Goal: Task Accomplishment & Management: Use online tool/utility

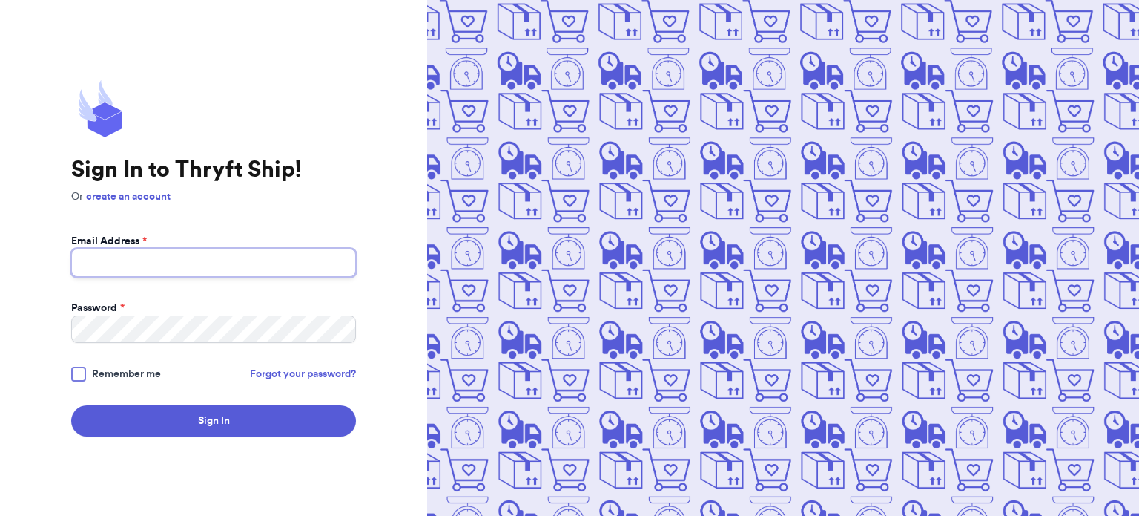
type input "[EMAIL_ADDRESS][DOMAIN_NAME]"
click at [90, 379] on label "Remember me" at bounding box center [116, 373] width 90 height 15
click at [0, 0] on input "Remember me" at bounding box center [0, 0] width 0 height 0
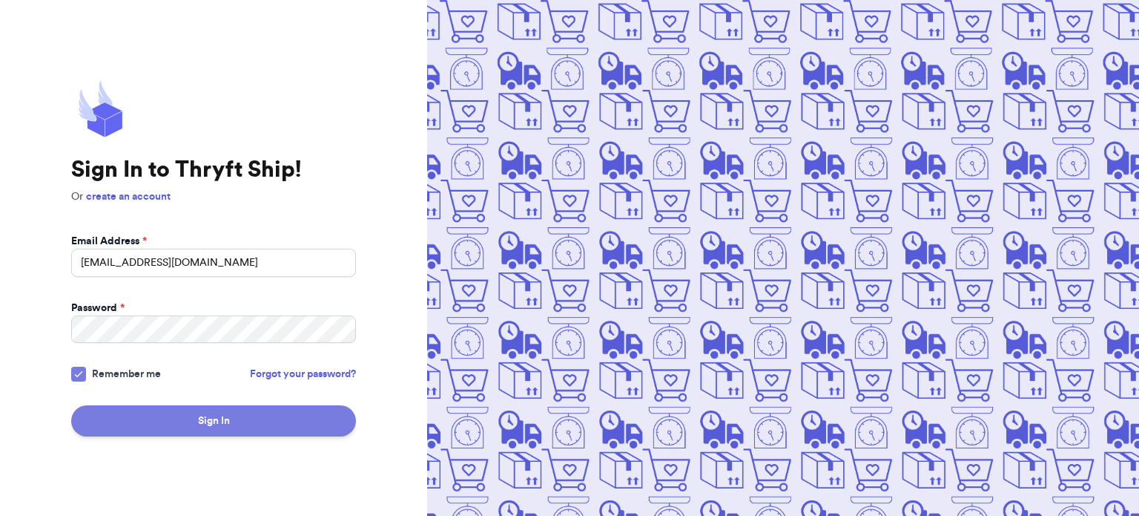
click at [138, 409] on button "Sign In" at bounding box center [213, 420] width 285 height 31
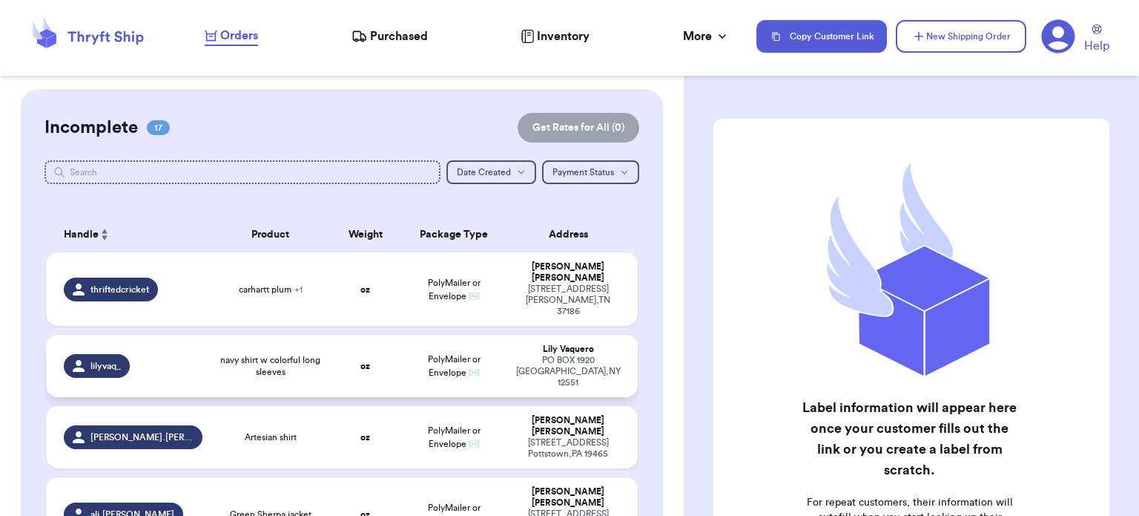
click at [297, 354] on span "navy shirt w colorful long sleeves" at bounding box center [270, 366] width 101 height 24
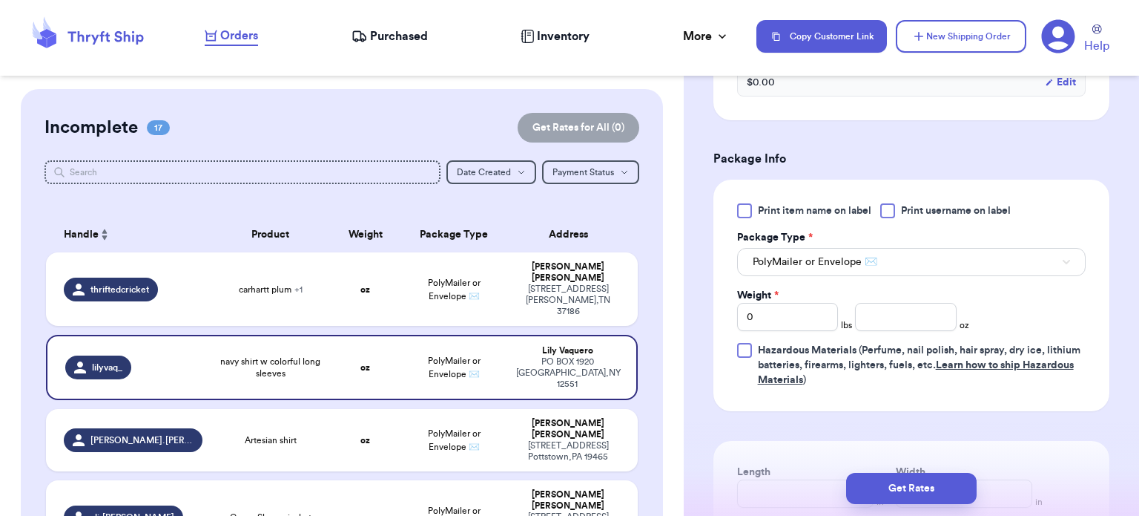
scroll to position [631, 0]
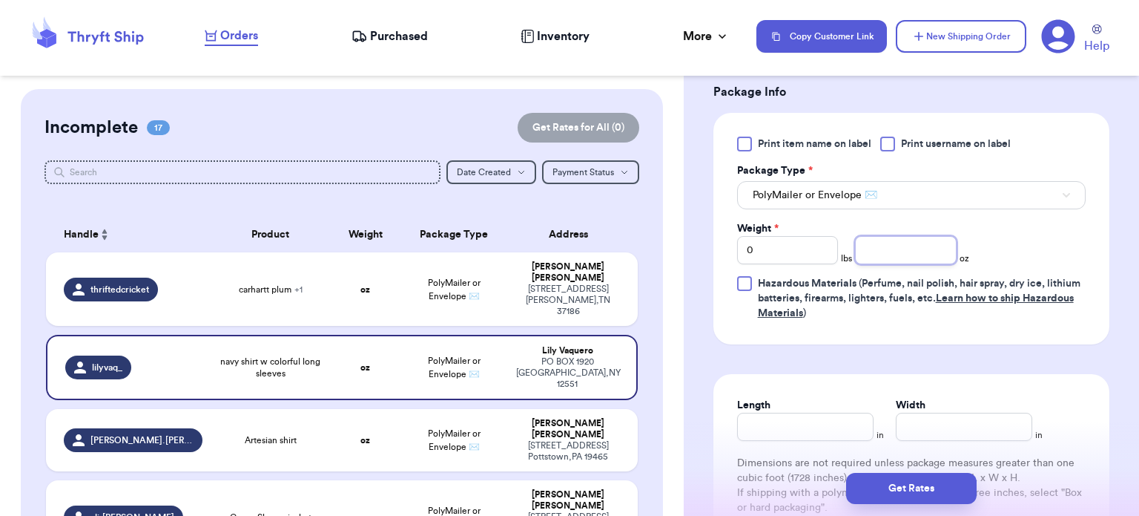
click at [893, 254] on input "number" at bounding box center [906, 250] width 102 height 28
type input "11"
type input "10"
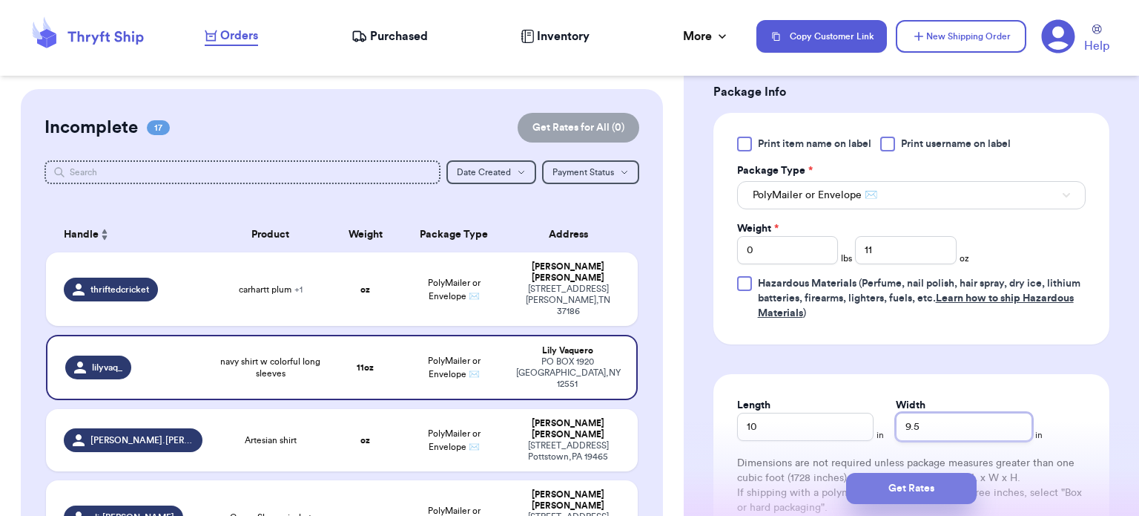
type input "9.5"
click at [896, 496] on button "Get Rates" at bounding box center [911, 488] width 131 height 31
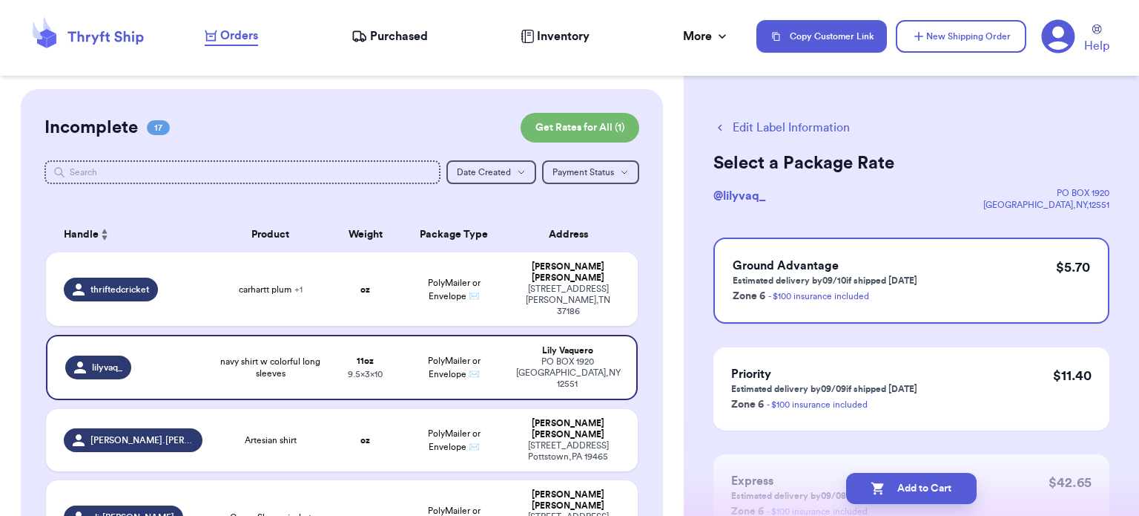
click at [896, 496] on button "Add to Cart" at bounding box center [911, 488] width 131 height 31
checkbox input "true"
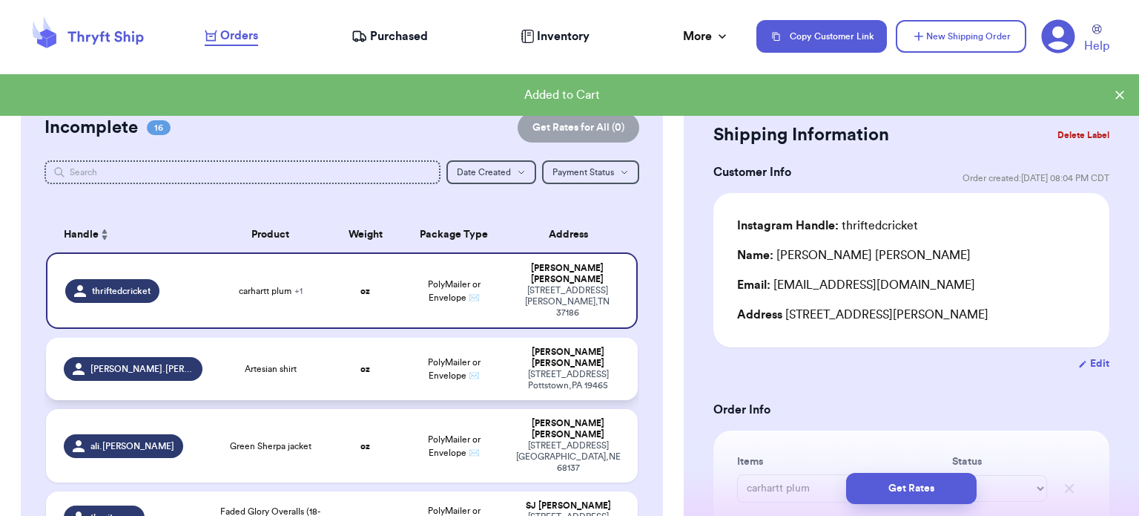
click at [245, 363] on span "Artesian shirt" at bounding box center [271, 369] width 52 height 12
type input "Artesian shirt"
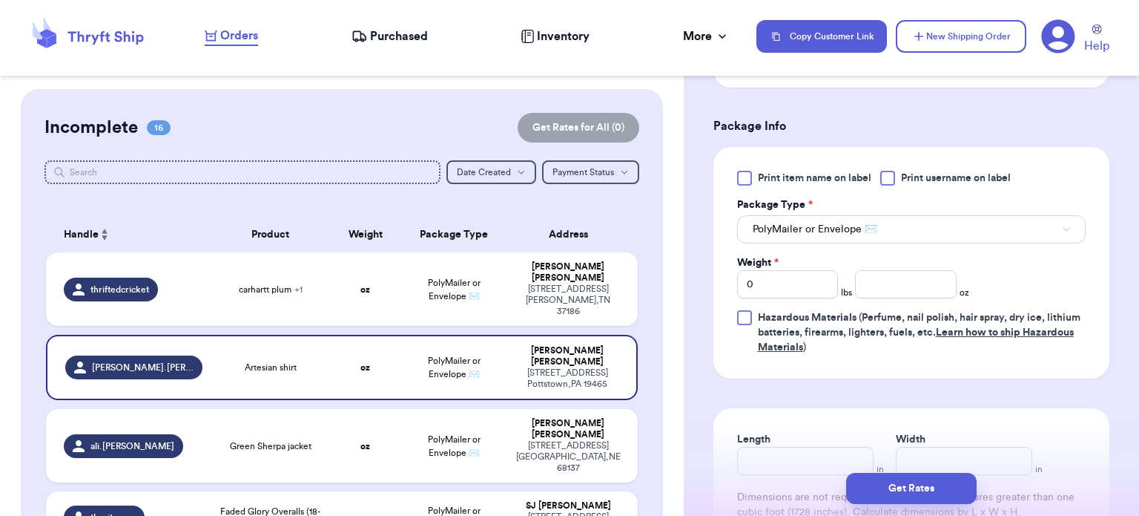
scroll to position [605, 0]
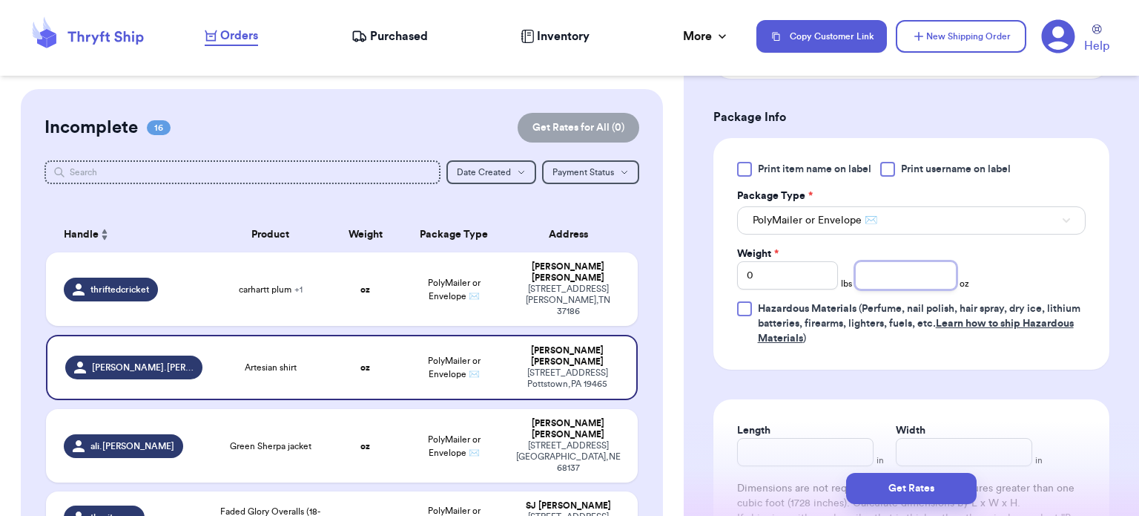
click at [924, 270] on input "number" at bounding box center [906, 275] width 102 height 28
type input "4"
type input "5.5"
type input "7.5"
click at [878, 490] on button "Get Rates" at bounding box center [911, 488] width 131 height 31
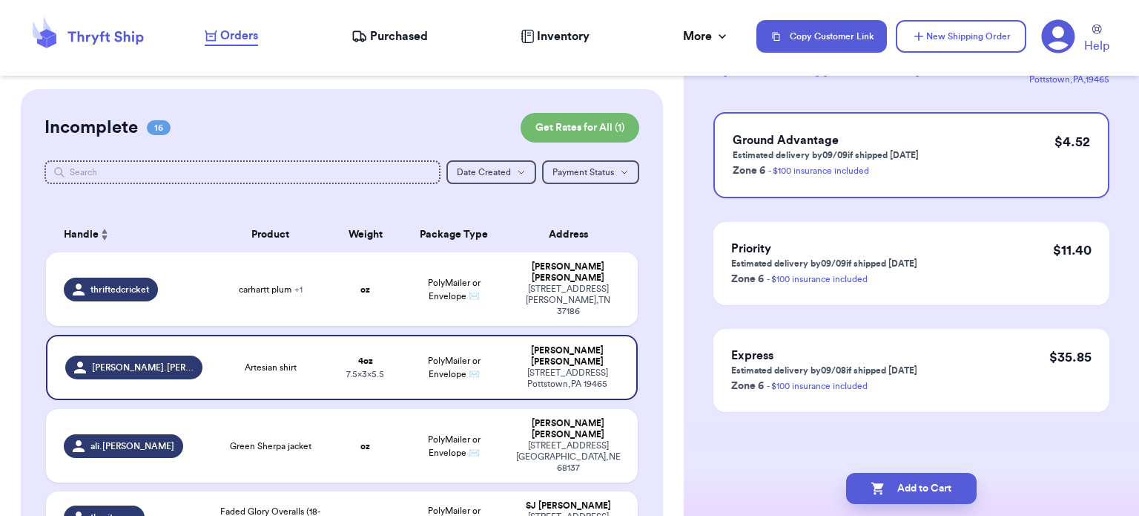
scroll to position [0, 0]
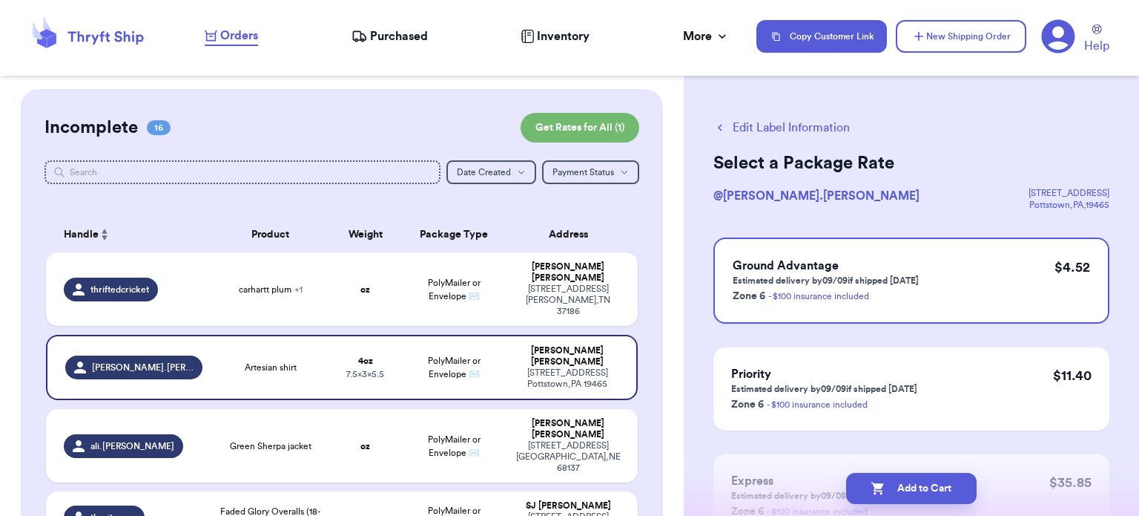
click at [878, 490] on icon "button" at bounding box center [878, 488] width 15 height 15
checkbox input "true"
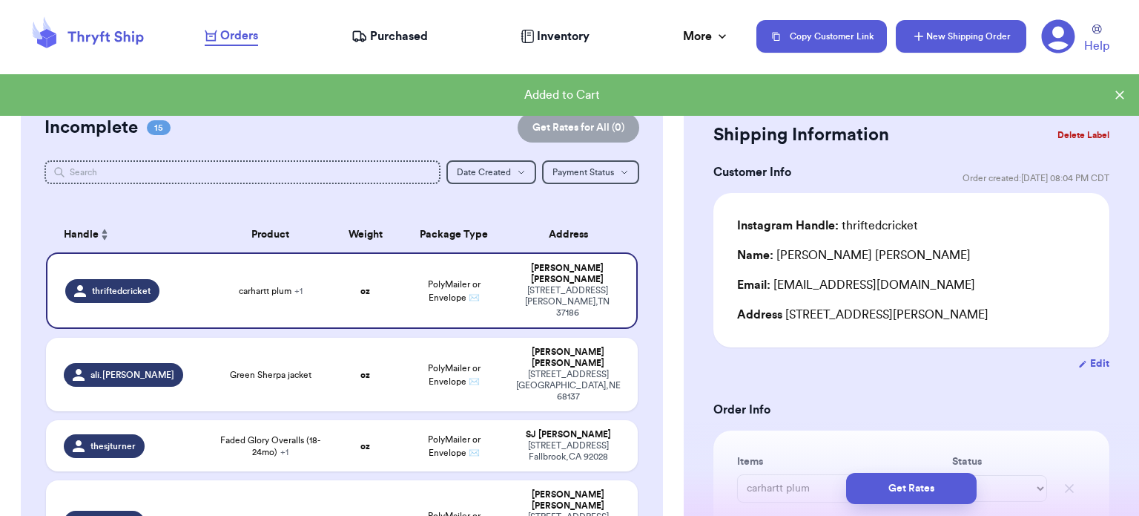
click at [930, 35] on button "New Shipping Order" at bounding box center [961, 36] width 131 height 33
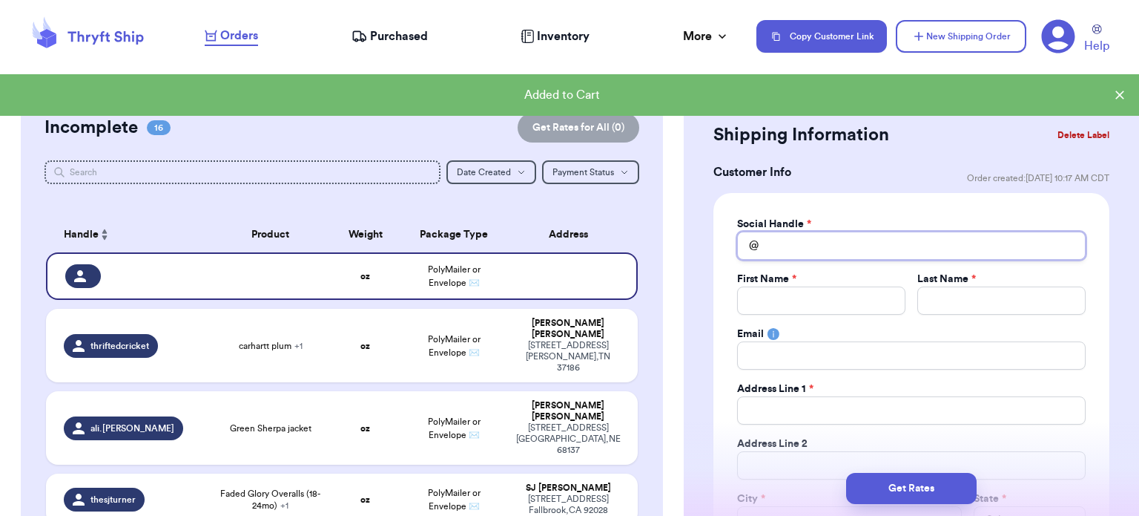
click at [779, 248] on input "Total Amount Paid" at bounding box center [911, 245] width 349 height 28
type input "2"
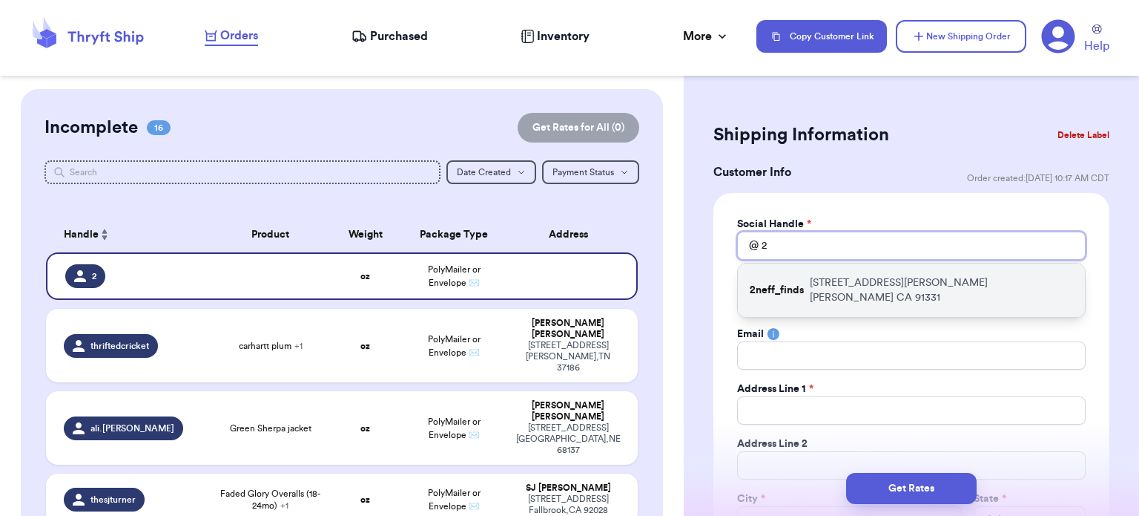
type input "2"
click at [788, 283] on p "2neff_finds" at bounding box center [777, 290] width 54 height 15
type input "2neff_finds"
type input "April"
type input "Ortiz"
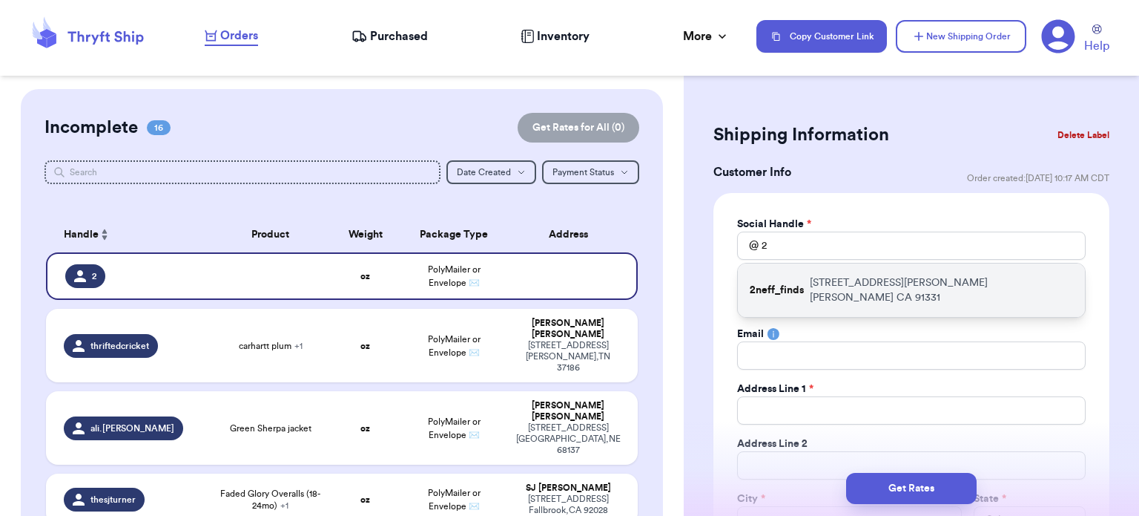
type input "april2neff@gmail.com"
type input "13120 Terra Bella Street"
type input "Pacoima"
select select "CA"
type input "91331"
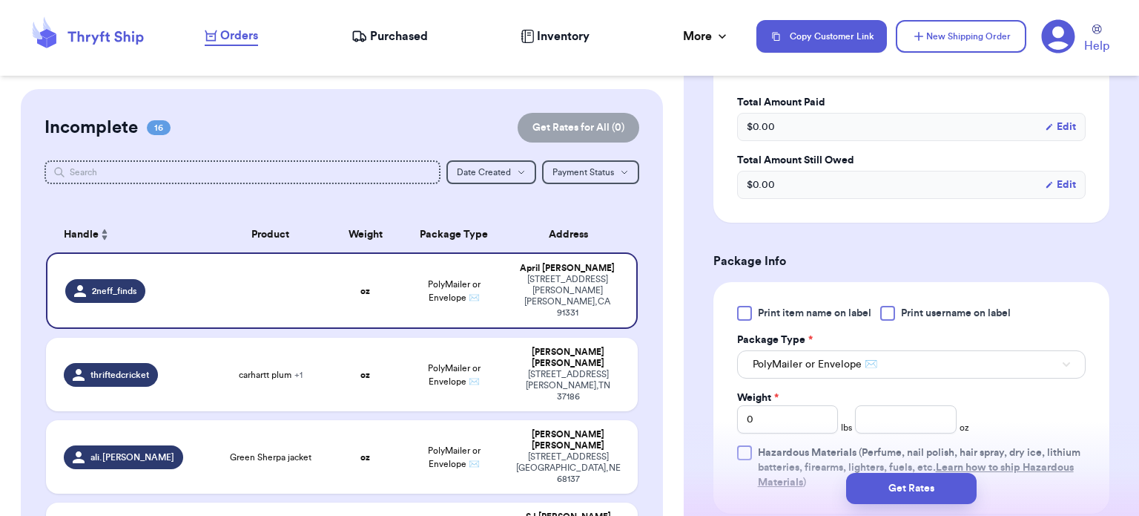
scroll to position [798, 0]
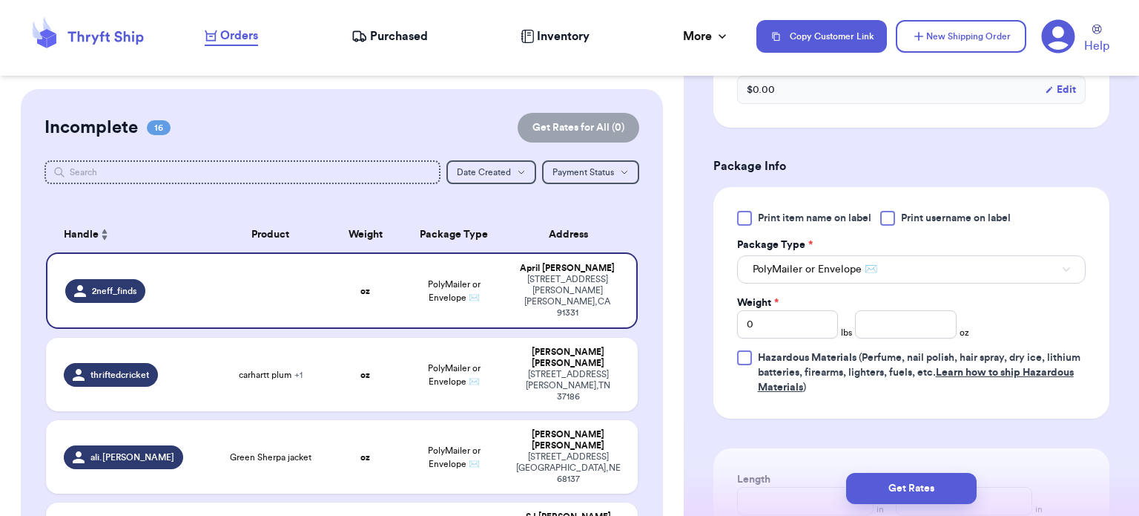
click at [895, 344] on div "Print item name on label Print username on label Package Type * PolyMailer or E…" at bounding box center [911, 303] width 349 height 184
click at [891, 334] on input "number" at bounding box center [906, 324] width 102 height 28
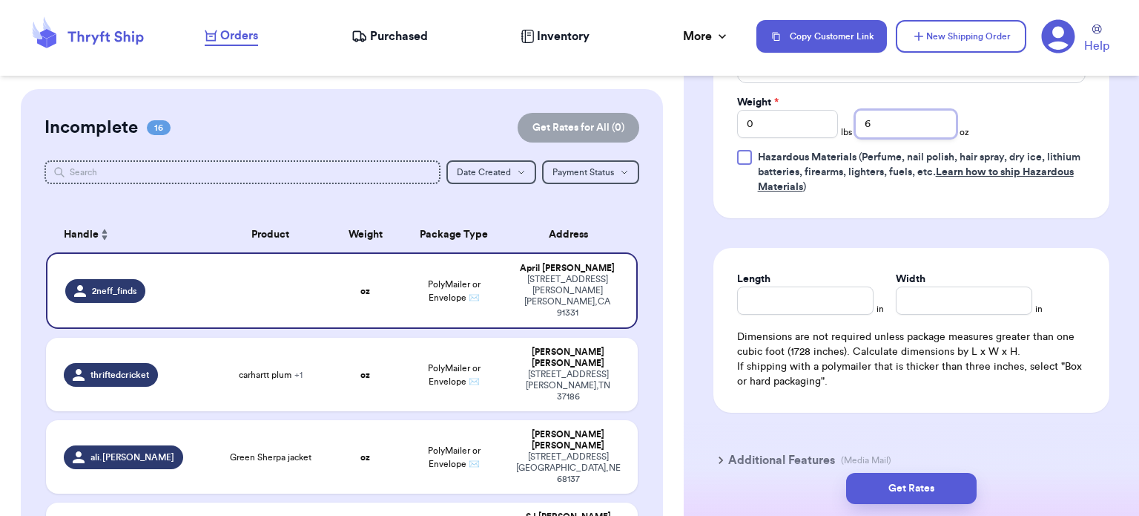
scroll to position [1003, 0]
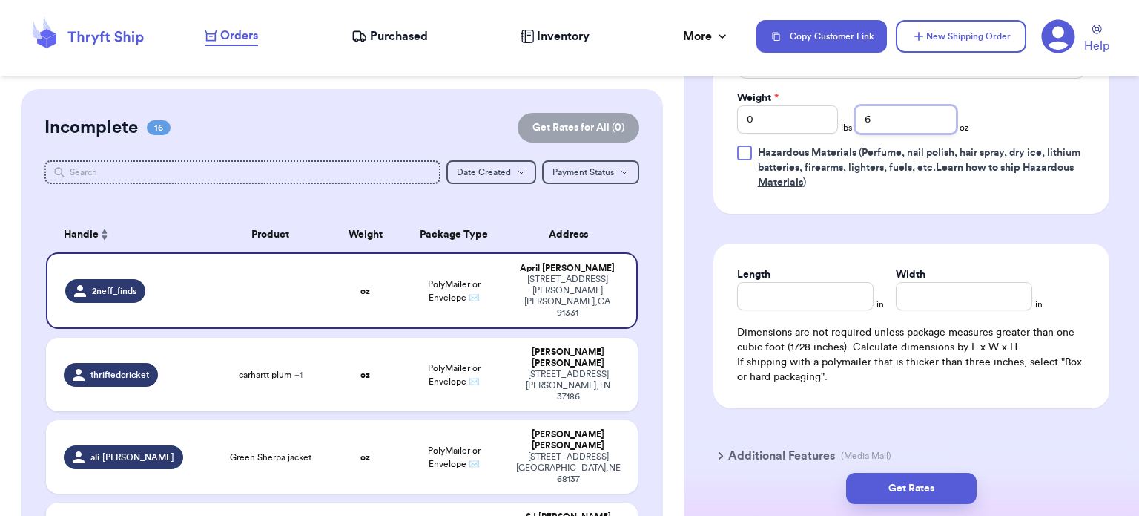
type input "6"
click at [784, 292] on input "Length" at bounding box center [805, 296] width 136 height 28
type input "5.5"
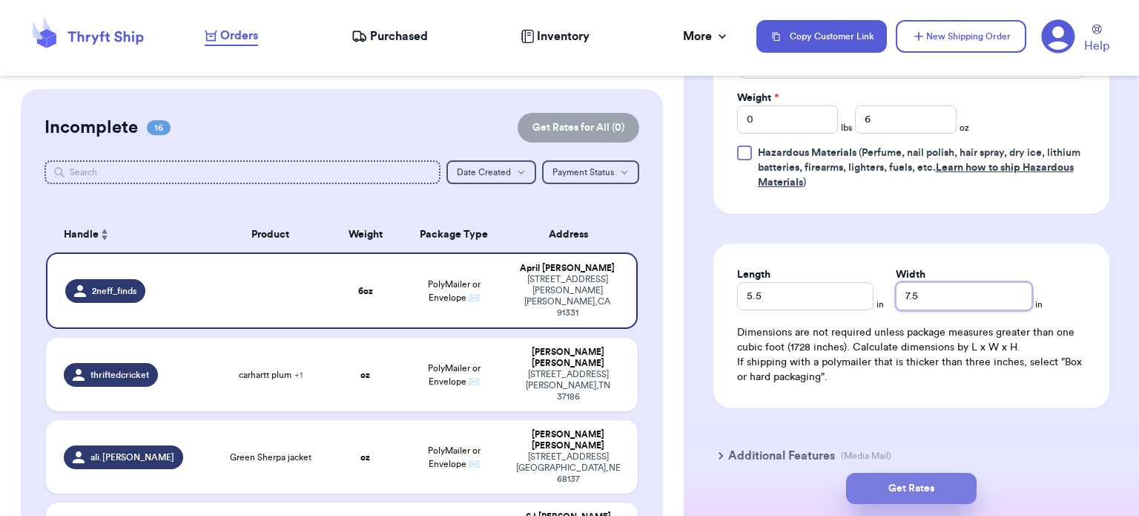
type input "7.5"
click at [883, 481] on button "Get Rates" at bounding box center [911, 488] width 131 height 31
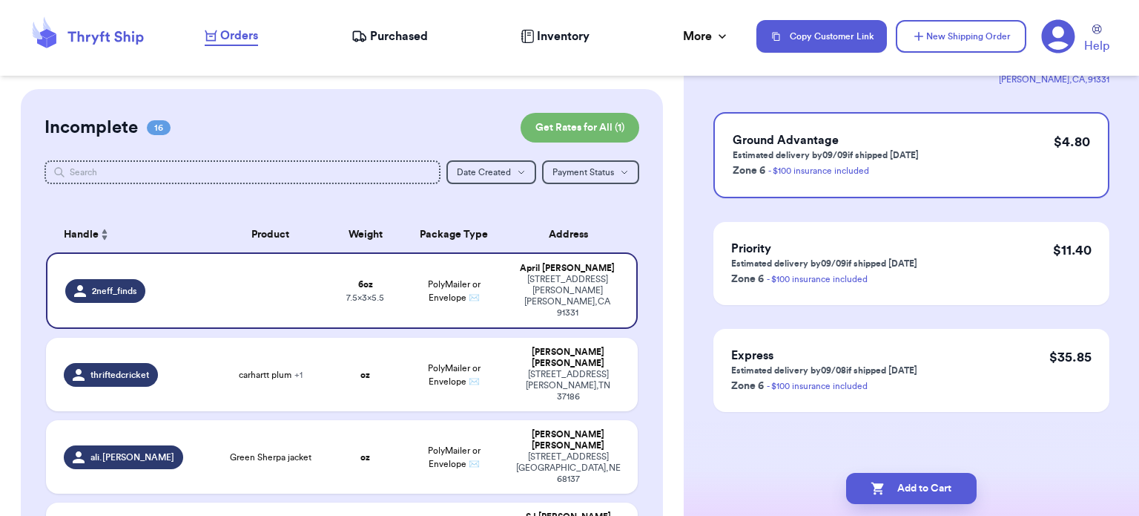
scroll to position [0, 0]
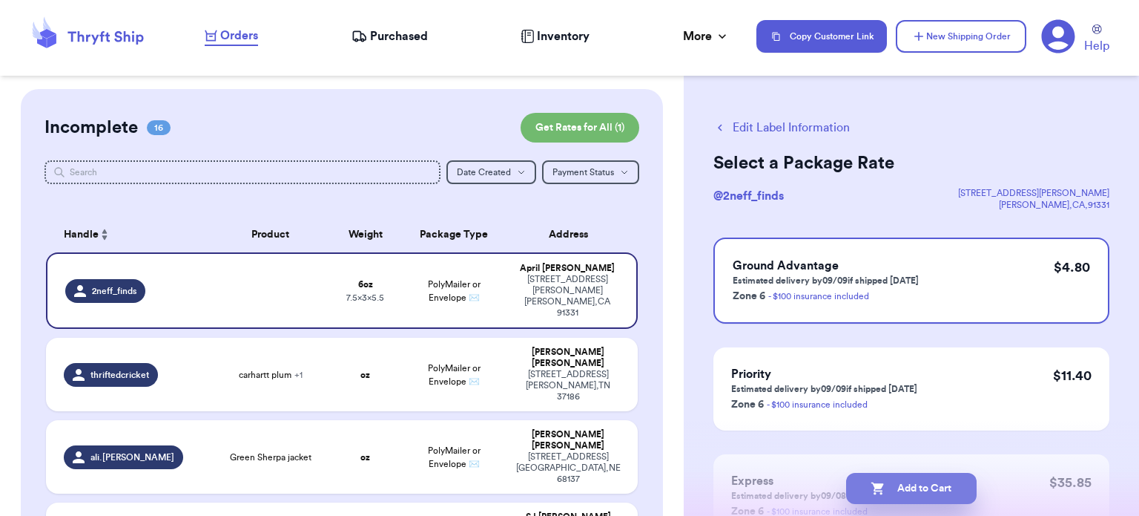
click at [905, 484] on button "Add to Cart" at bounding box center [911, 488] width 131 height 31
checkbox input "true"
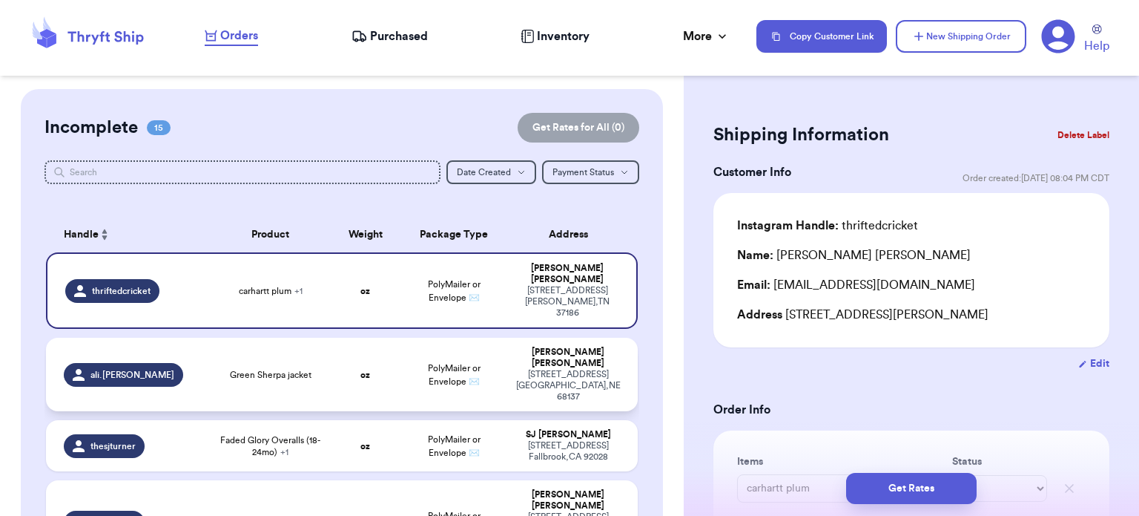
drag, startPoint x: 905, startPoint y: 484, endPoint x: 539, endPoint y: 349, distance: 389.6
click at [539, 349] on div "Customer Link New Order Incomplete 15 Get Rates for All ( 0 ) Get Rates for All…" at bounding box center [569, 258] width 1139 height 516
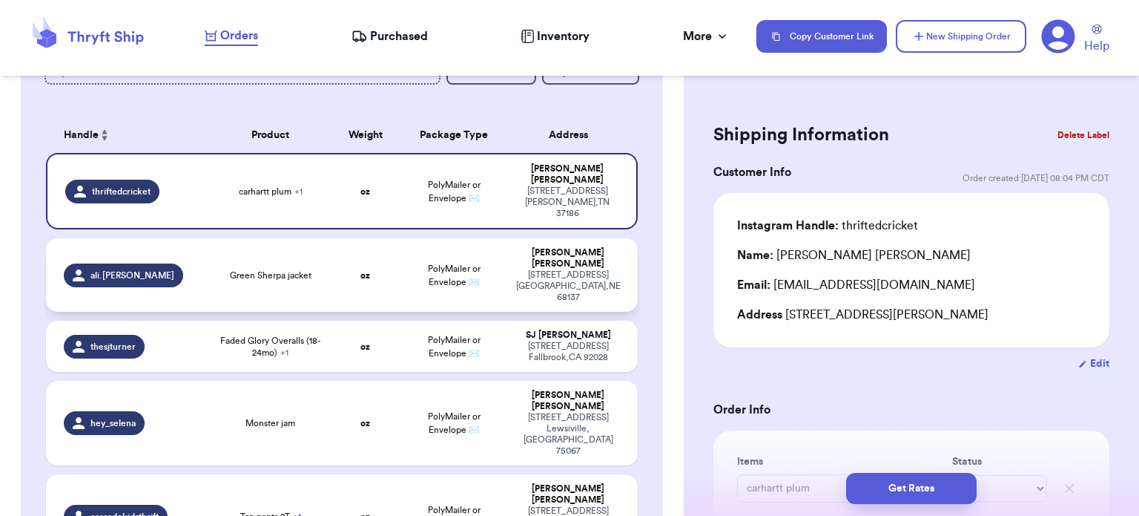
scroll to position [99, 0]
click at [300, 335] on span "Faded Glory Overalls (18-24mo) + 1" at bounding box center [270, 347] width 101 height 24
type input "Faded Glory Overalls (18-24mo)"
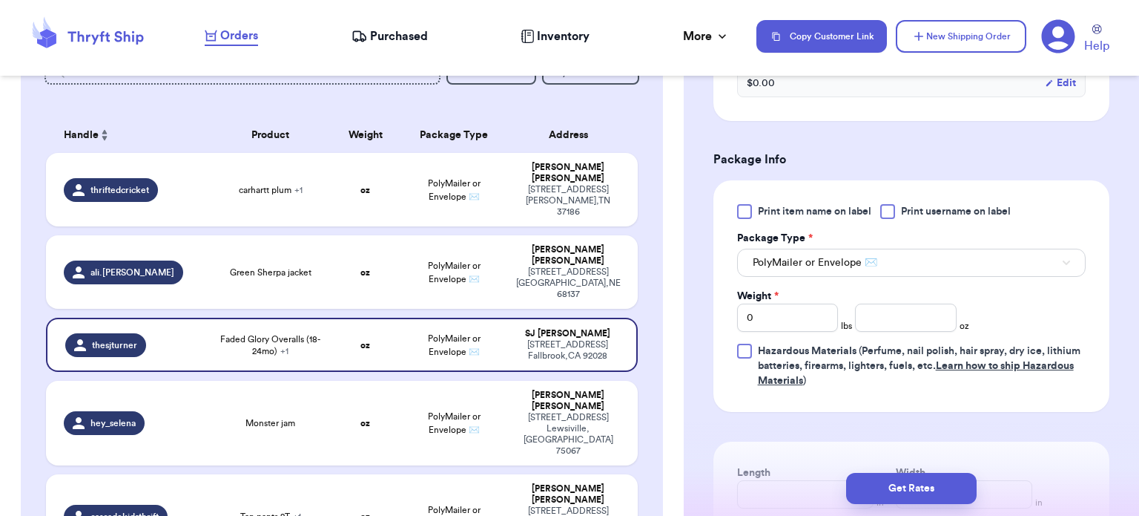
scroll to position [622, 0]
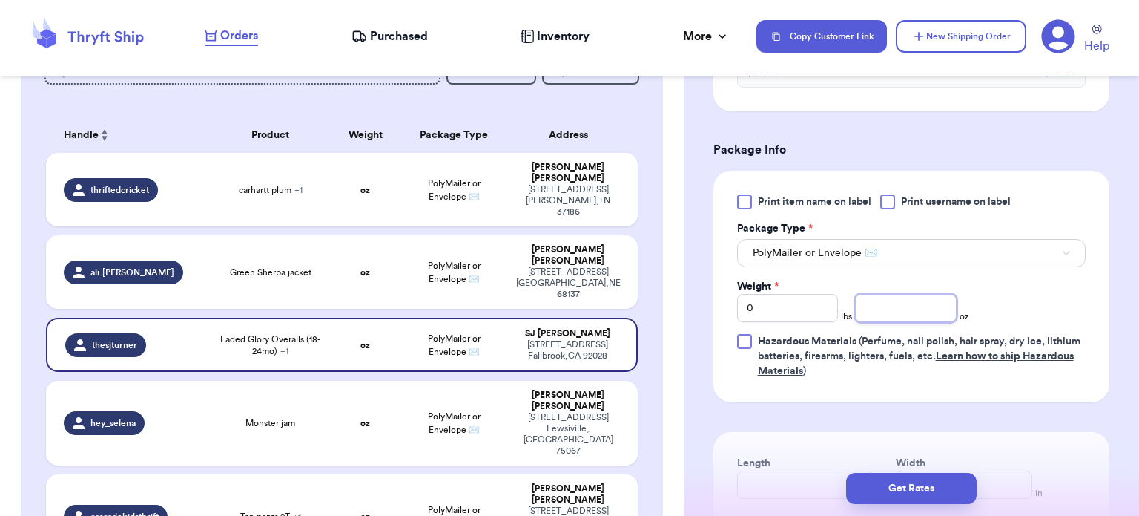
click at [906, 294] on input "number" at bounding box center [906, 308] width 102 height 28
type input "11"
click at [754, 486] on div "Get Rates" at bounding box center [912, 488] width 432 height 31
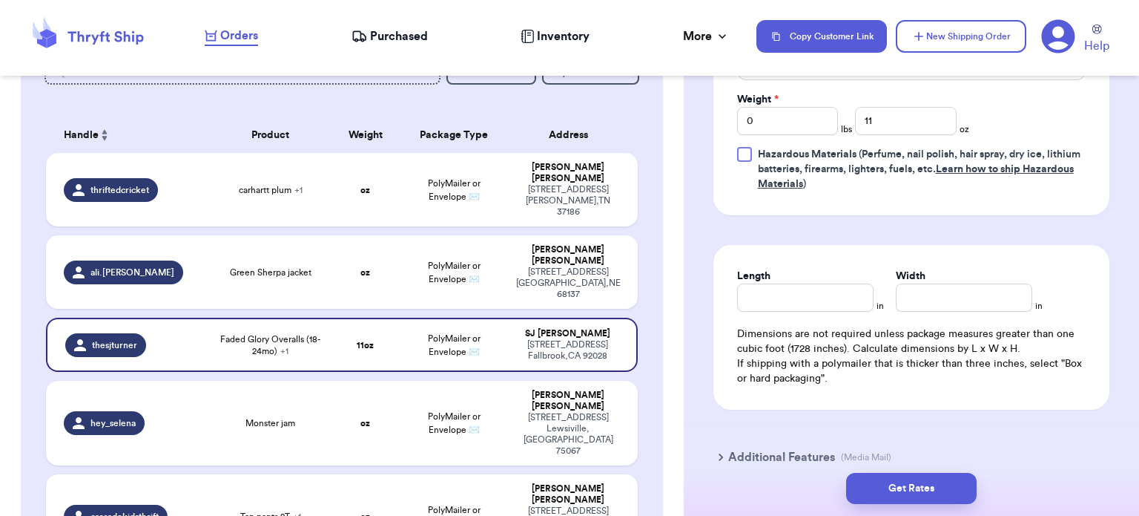
scroll to position [809, 0]
click at [826, 296] on input "Length" at bounding box center [805, 297] width 136 height 28
type input "9"
type input "9.5"
click at [905, 496] on button "Get Rates" at bounding box center [911, 488] width 131 height 31
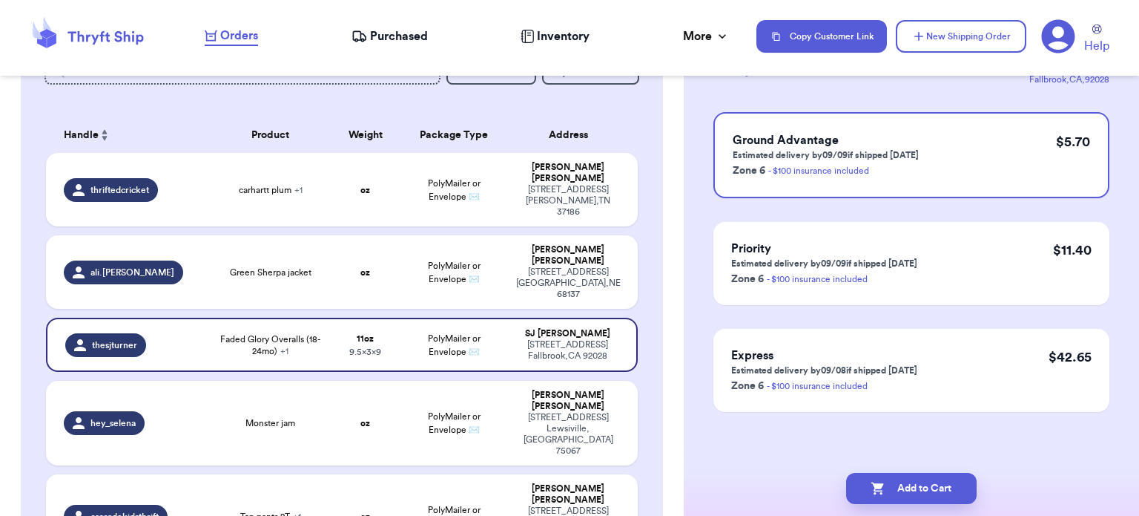
scroll to position [0, 0]
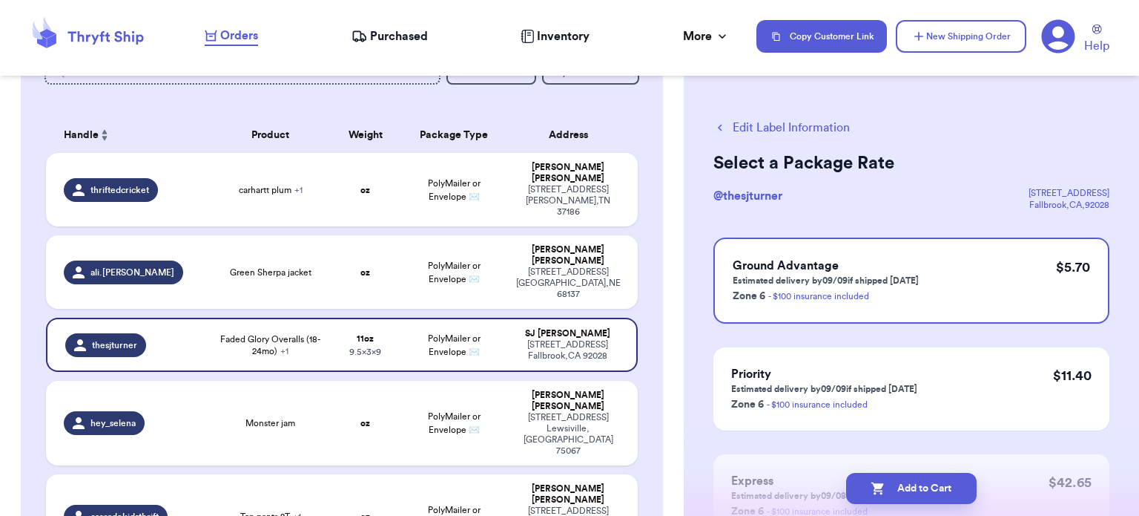
click at [905, 496] on button "Add to Cart" at bounding box center [911, 488] width 131 height 31
checkbox input "true"
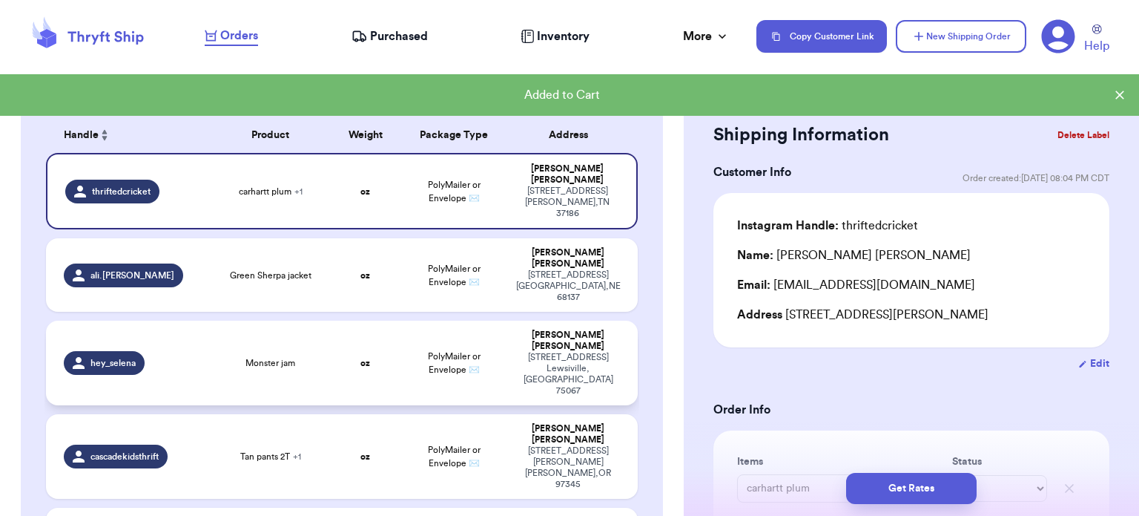
click at [269, 320] on td "Monster jam" at bounding box center [270, 362] width 119 height 85
type input "Monster jam"
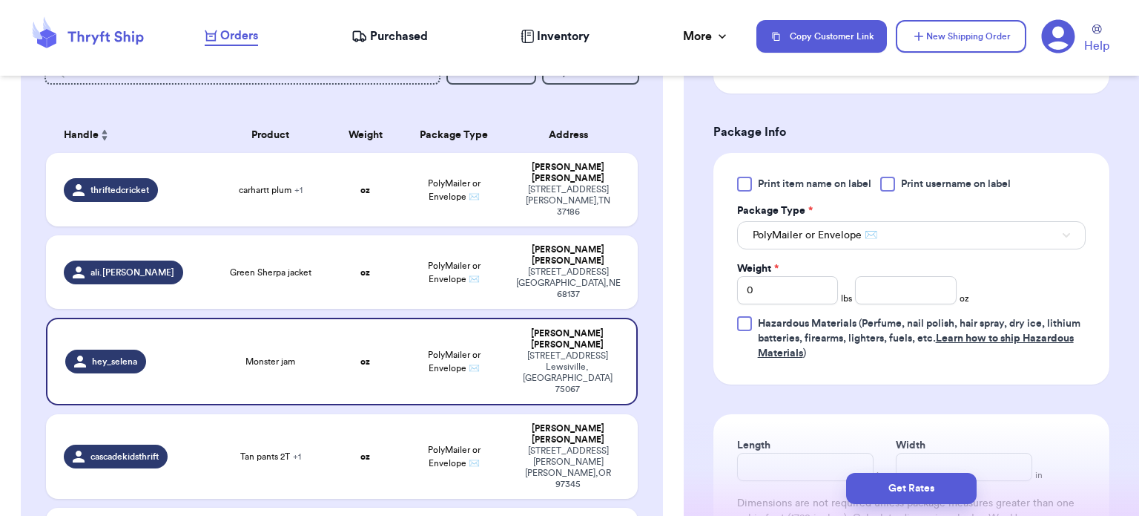
scroll to position [605, 0]
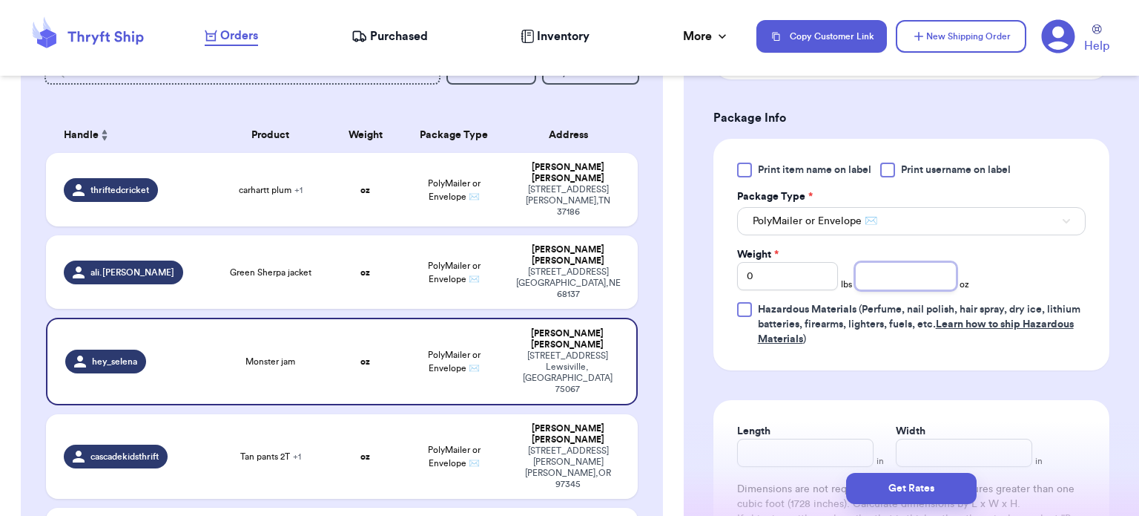
click at [883, 284] on input "number" at bounding box center [906, 276] width 102 height 28
type input "7"
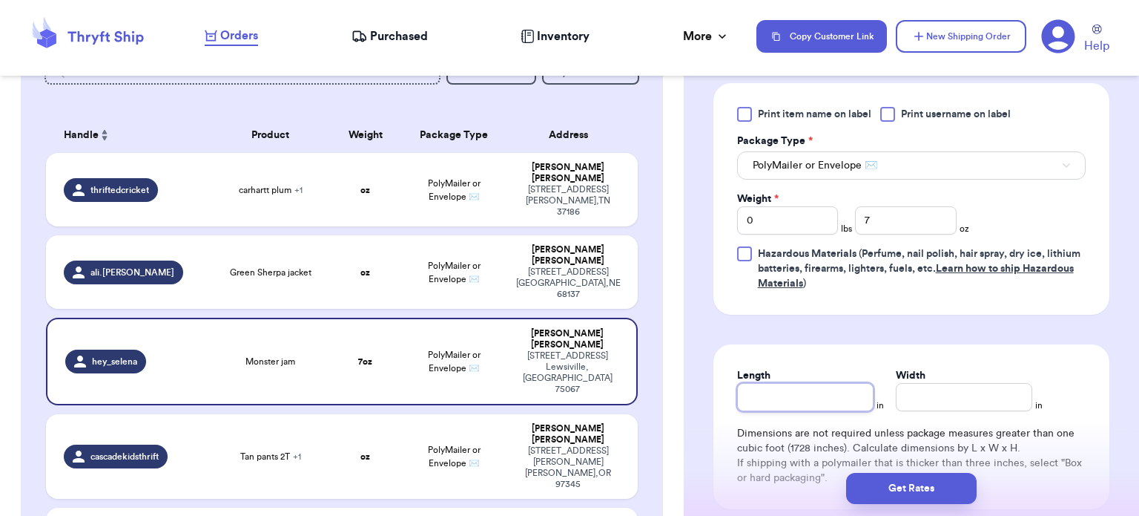
scroll to position [694, 0]
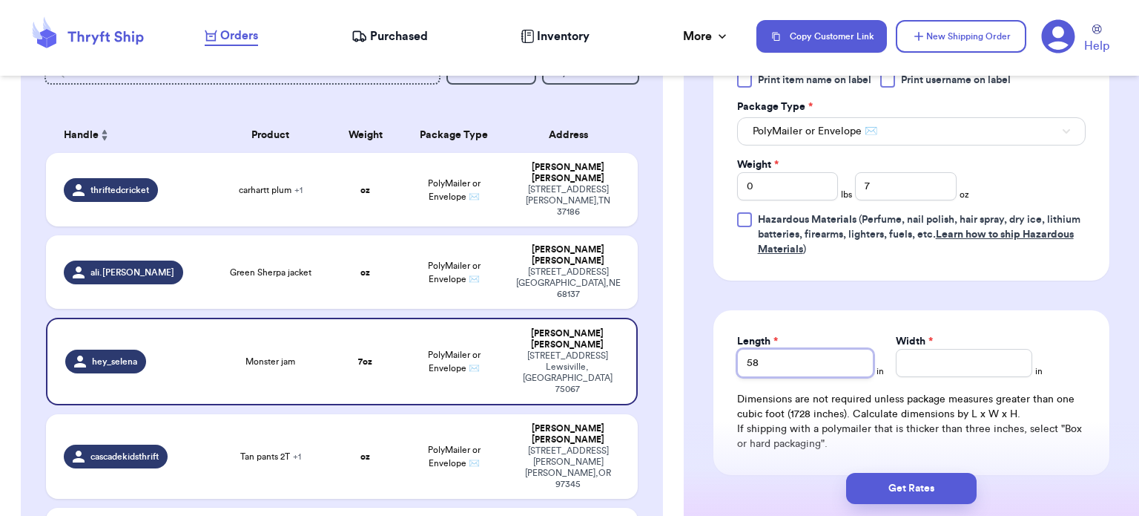
type input "5"
type input "8"
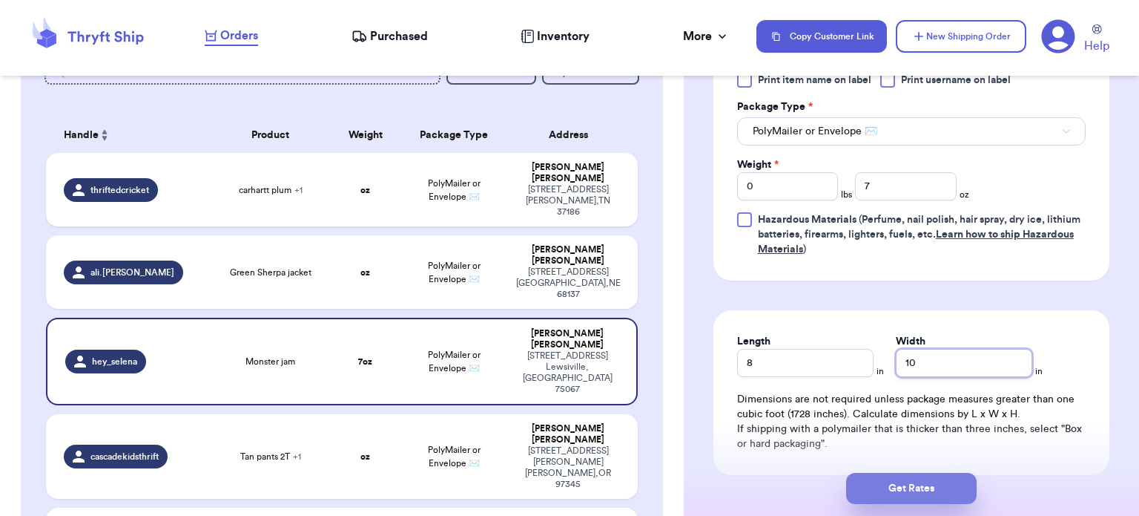
type input "10"
click at [912, 492] on button "Get Rates" at bounding box center [911, 488] width 131 height 31
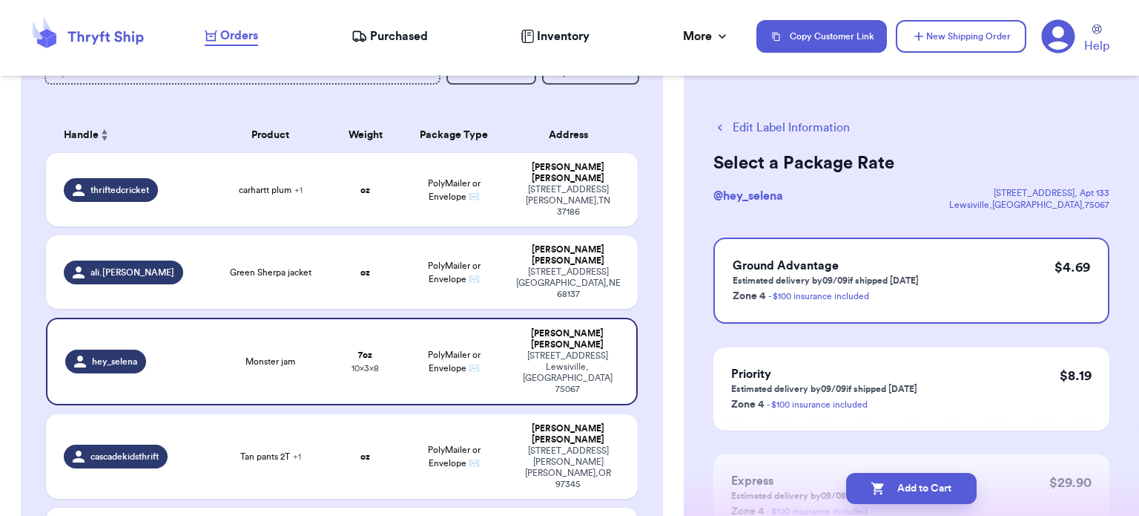
click at [912, 492] on button "Add to Cart" at bounding box center [911, 488] width 131 height 31
checkbox input "true"
